Goal: Task Accomplishment & Management: Manage account settings

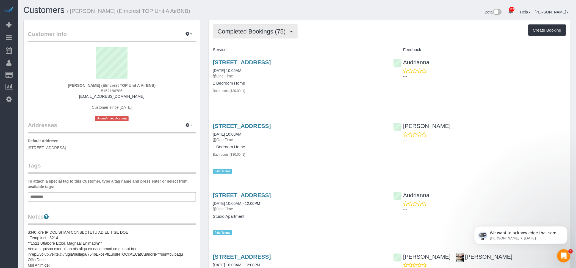
click at [239, 34] on span "Completed Bookings (75)" at bounding box center [253, 31] width 71 height 7
click at [248, 50] on link "Upcoming Bookings (3)" at bounding box center [242, 51] width 59 height 7
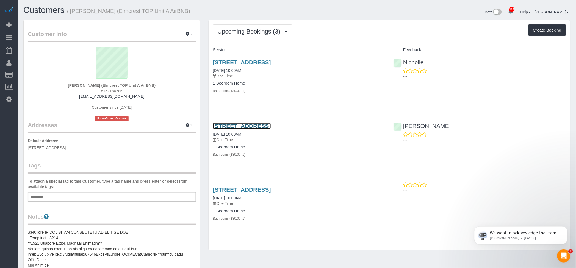
click at [271, 126] on link "[STREET_ADDRESS]" at bounding box center [242, 126] width 58 height 6
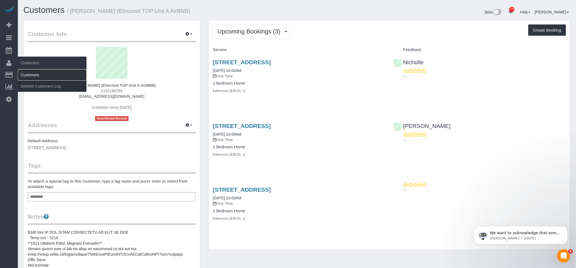
drag, startPoint x: 25, startPoint y: 74, endPoint x: 29, endPoint y: 73, distance: 3.9
click at [25, 74] on link "Customers" at bounding box center [52, 75] width 69 height 11
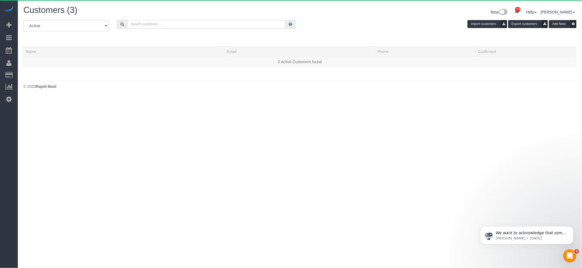
click at [189, 24] on input "text" at bounding box center [206, 24] width 158 height 9
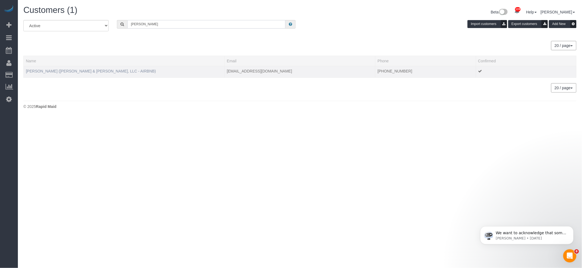
type input "[PERSON_NAME]"
click at [71, 71] on link "[PERSON_NAME] ([PERSON_NAME] & [PERSON_NAME], LLC - AIRBNB)" at bounding box center [91, 71] width 130 height 4
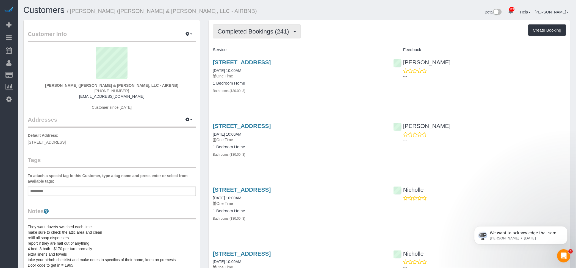
click at [245, 28] on span "Completed Bookings (241)" at bounding box center [255, 31] width 74 height 7
click at [238, 50] on link "Upcoming Bookings (15)" at bounding box center [244, 51] width 62 height 7
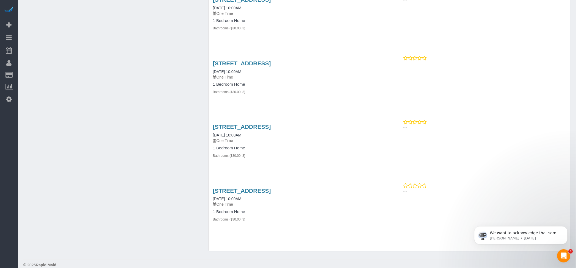
scroll to position [772, 0]
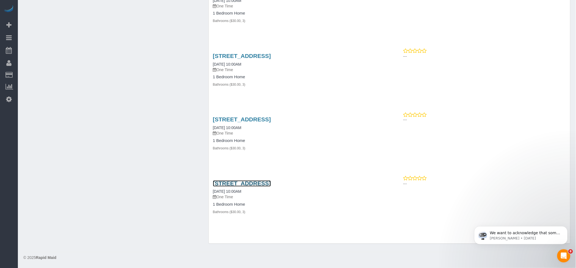
click at [271, 184] on link "[STREET_ADDRESS]" at bounding box center [242, 184] width 58 height 6
click at [271, 118] on link "[STREET_ADDRESS]" at bounding box center [242, 120] width 58 height 6
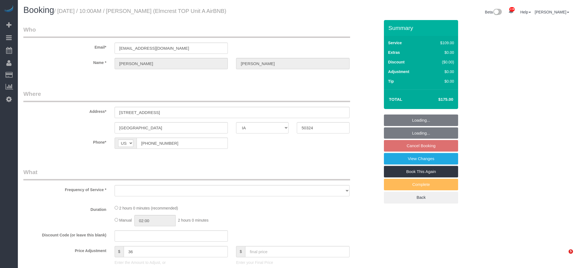
select select "IA"
select select "object:867"
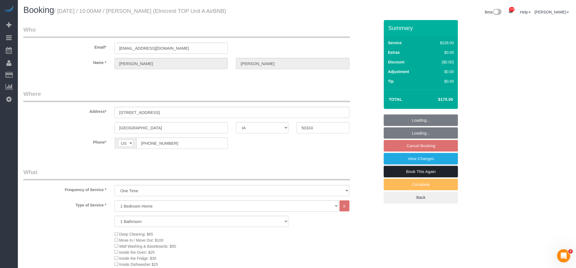
click at [426, 169] on link "Book This Again" at bounding box center [421, 172] width 74 height 12
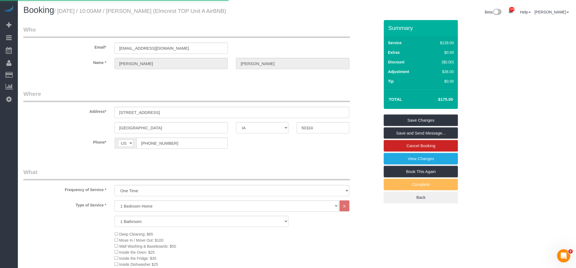
select select "IA"
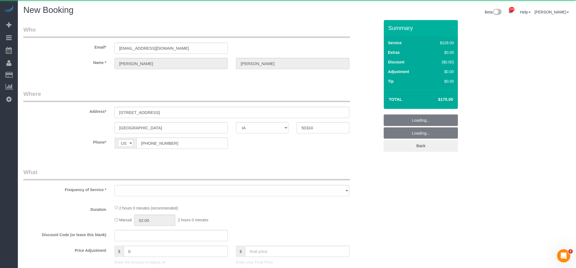
select select "string:fspay"
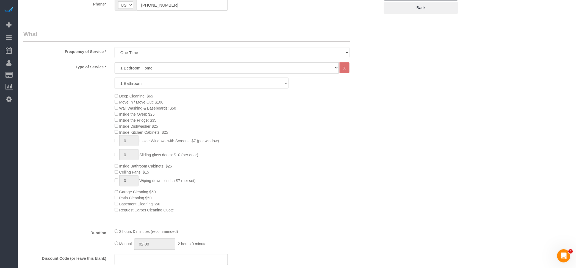
select select "object:1463"
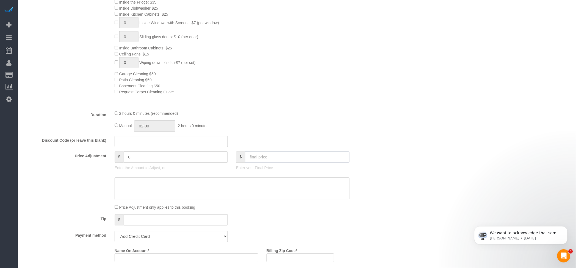
scroll to position [267, 0]
click at [286, 155] on input "text" at bounding box center [297, 157] width 104 height 11
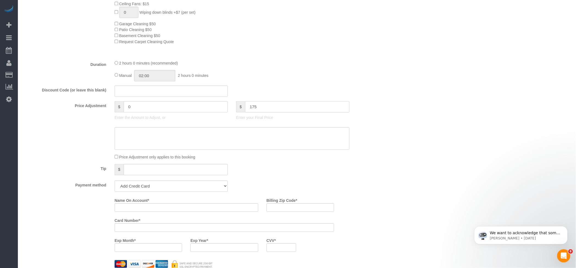
scroll to position [377, 0]
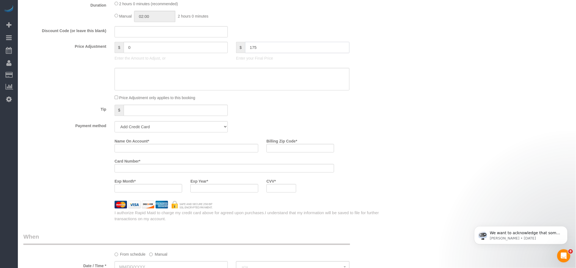
type input "175"
drag, startPoint x: 174, startPoint y: 130, endPoint x: 171, endPoint y: 132, distance: 3.7
click at [174, 130] on select "Add Credit Card Cash Check Paypal" at bounding box center [171, 126] width 113 height 11
type input "36"
select select "string:check"
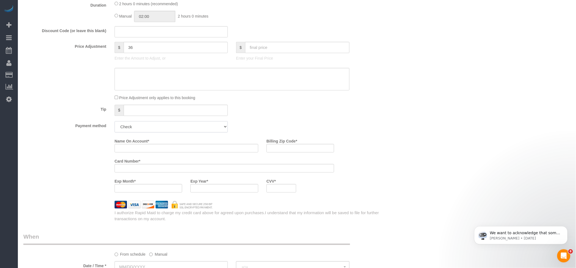
click at [115, 124] on select "Add Credit Card Cash Check Paypal" at bounding box center [171, 126] width 113 height 11
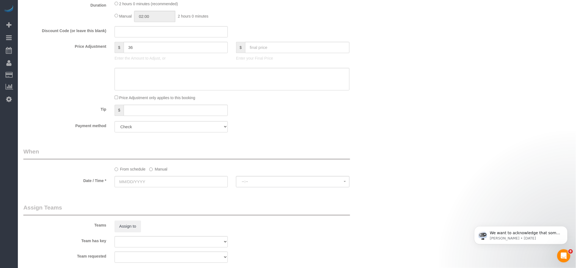
click at [160, 171] on label "Manual" at bounding box center [158, 168] width 18 height 7
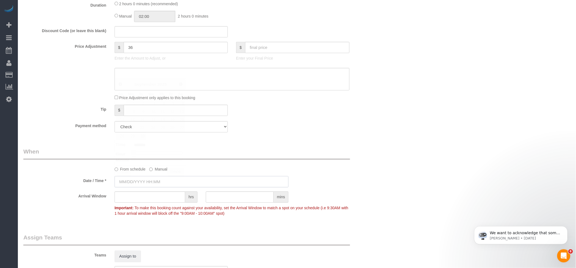
click at [141, 182] on input "text" at bounding box center [202, 181] width 174 height 11
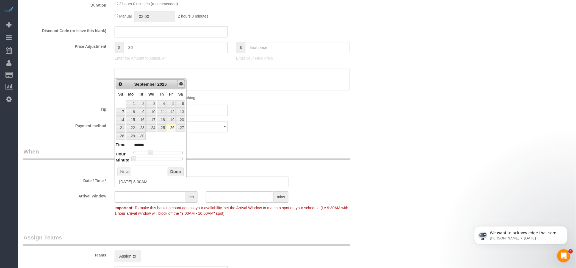
click at [181, 82] on span "Next" at bounding box center [181, 84] width 4 height 4
click at [132, 126] on link "20" at bounding box center [131, 128] width 10 height 7
type input "10/20/2025 9:00AM"
type input "******"
type input "10/20/2025 10:00AM"
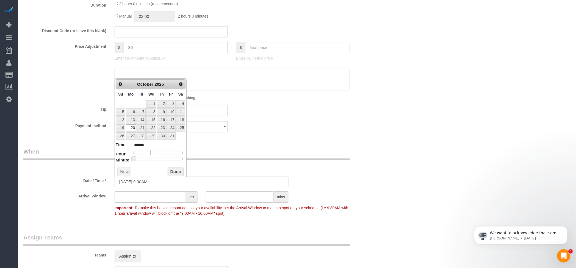
type input "*******"
drag, startPoint x: 150, startPoint y: 151, endPoint x: 156, endPoint y: 151, distance: 5.2
click at [156, 151] on span at bounding box center [155, 152] width 5 height 5
click at [178, 172] on button "Done" at bounding box center [176, 172] width 16 height 9
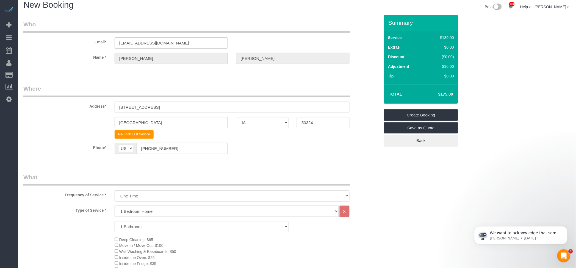
scroll to position [0, 0]
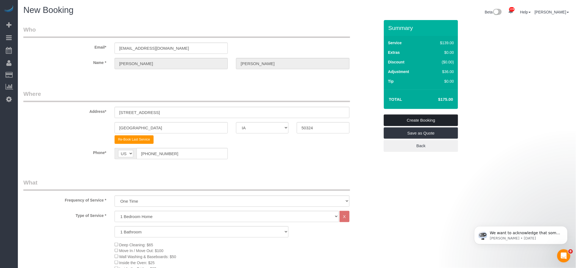
click at [421, 116] on link "Create Booking" at bounding box center [421, 121] width 74 height 12
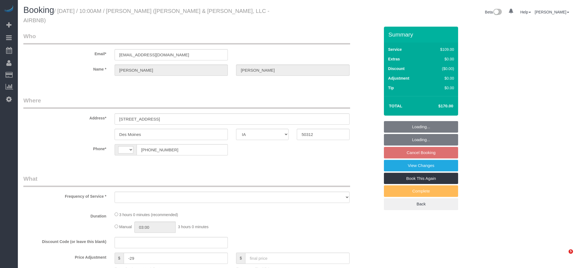
select select "IA"
select select "object:786"
select select "string:US"
select select "3"
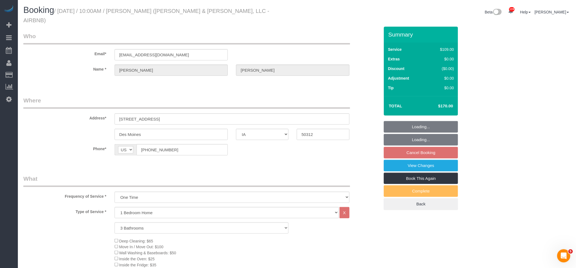
select select "3"
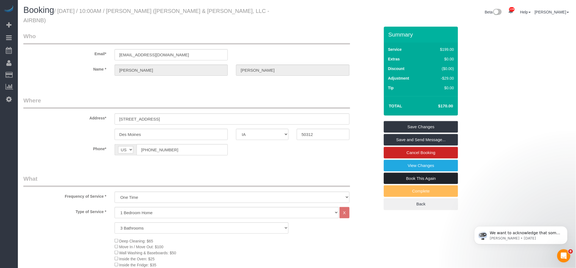
click at [429, 173] on link "Book This Again" at bounding box center [421, 179] width 74 height 12
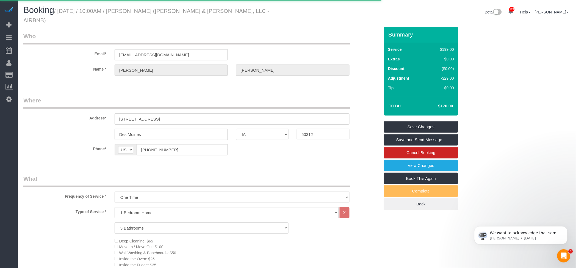
select select "IA"
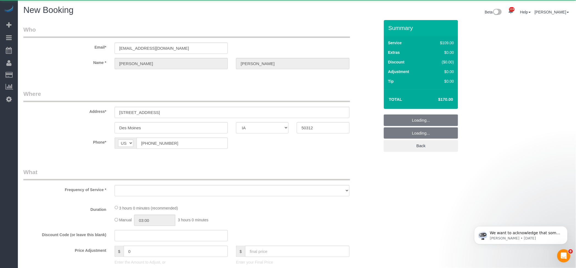
select select "string:fspay"
select select "object:1352"
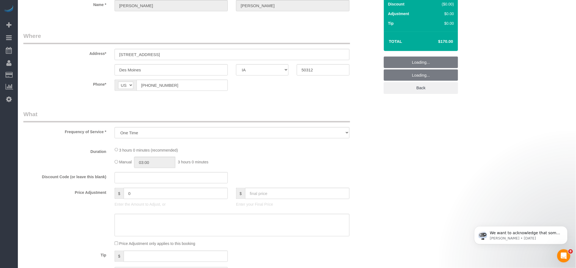
select select "3"
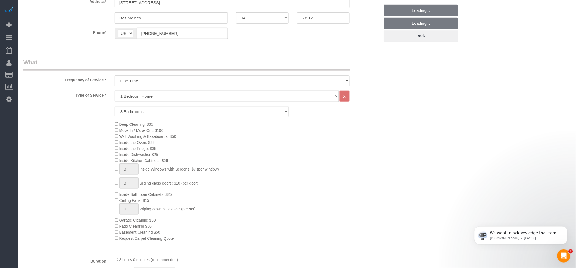
select select "3"
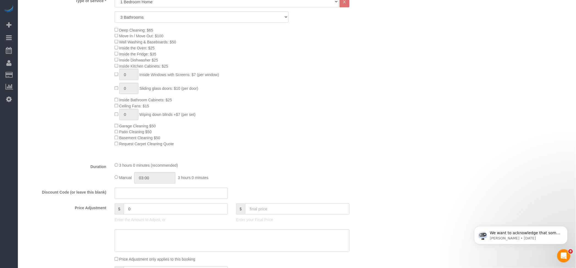
scroll to position [256, 0]
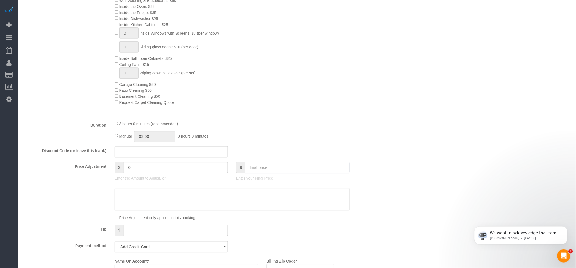
click at [288, 173] on input "text" at bounding box center [297, 167] width 104 height 11
type input "170"
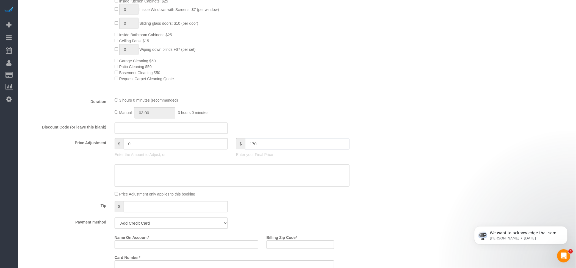
scroll to position [330, 0]
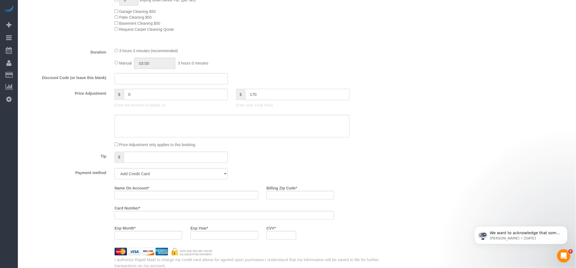
type input "-29"
click at [139, 177] on select "Add Credit Card Cash Check Paypal" at bounding box center [171, 173] width 113 height 11
select select "string:check"
click at [115, 171] on select "Add Credit Card Cash Check Paypal" at bounding box center [171, 173] width 113 height 11
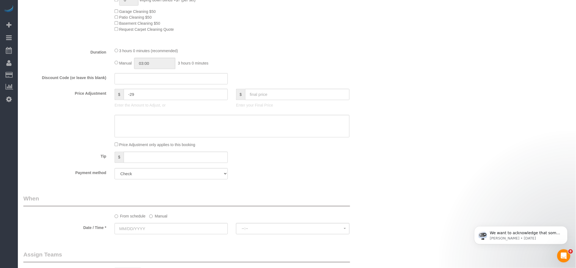
click at [158, 216] on label "Manual" at bounding box center [158, 215] width 18 height 7
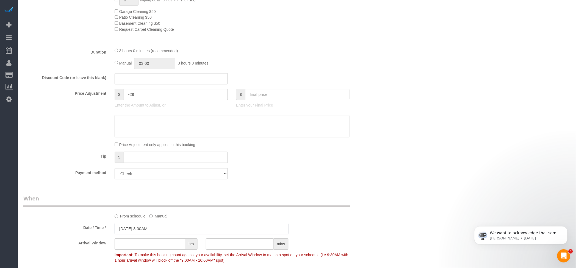
click at [135, 232] on input "09/26/2025 8:00AM" at bounding box center [202, 228] width 174 height 11
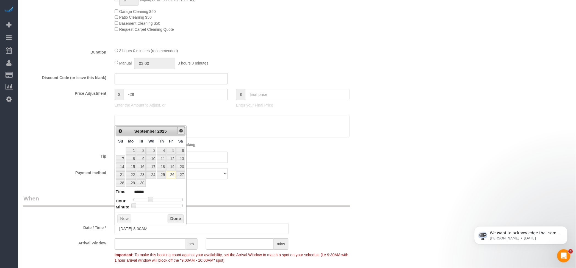
click at [180, 130] on span "Next" at bounding box center [181, 131] width 4 height 4
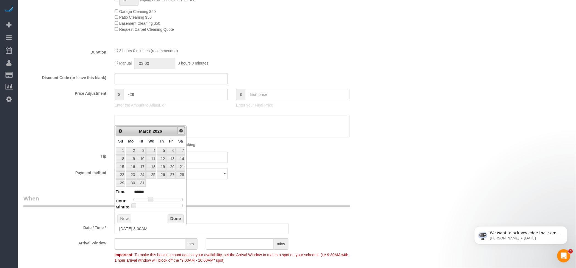
click at [180, 130] on span "Next" at bounding box center [181, 131] width 4 height 4
click at [180, 129] on span "Next" at bounding box center [181, 131] width 4 height 4
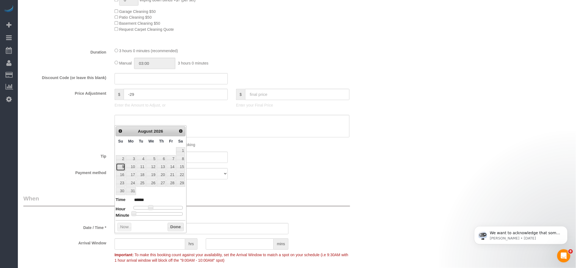
click at [123, 166] on link "9" at bounding box center [120, 166] width 9 height 7
type input "08/09/2026 9:00AM"
type input "******"
type input "08/09/2026 10:00AM"
type input "*******"
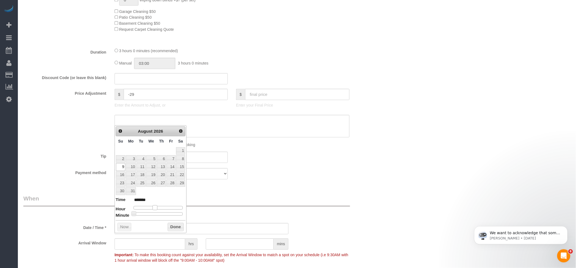
drag, startPoint x: 149, startPoint y: 207, endPoint x: 153, endPoint y: 207, distance: 4.1
click at [153, 207] on span at bounding box center [155, 207] width 5 height 5
click at [175, 225] on button "Done" at bounding box center [176, 227] width 16 height 9
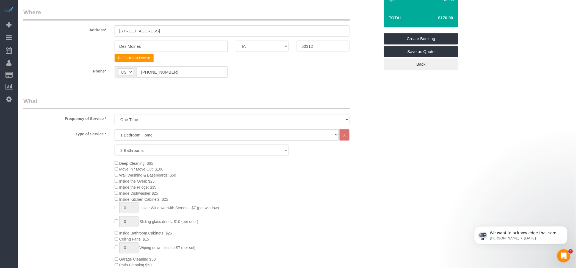
scroll to position [0, 0]
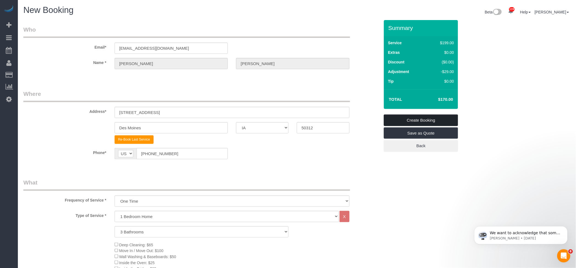
click at [433, 118] on link "Create Booking" at bounding box center [421, 121] width 74 height 12
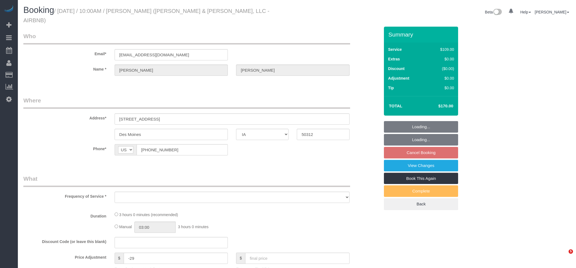
select select "IA"
select select "object:854"
select select "3"
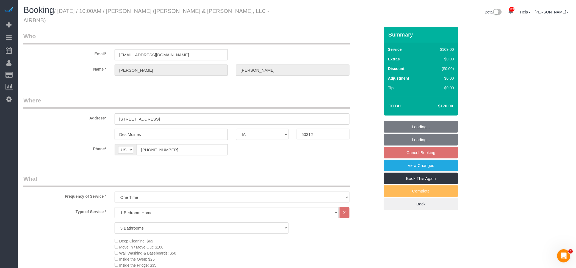
select select "object:952"
select select "3"
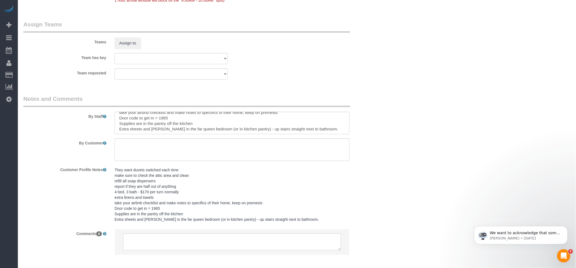
scroll to position [38, 0]
